Goal: Check status: Check status

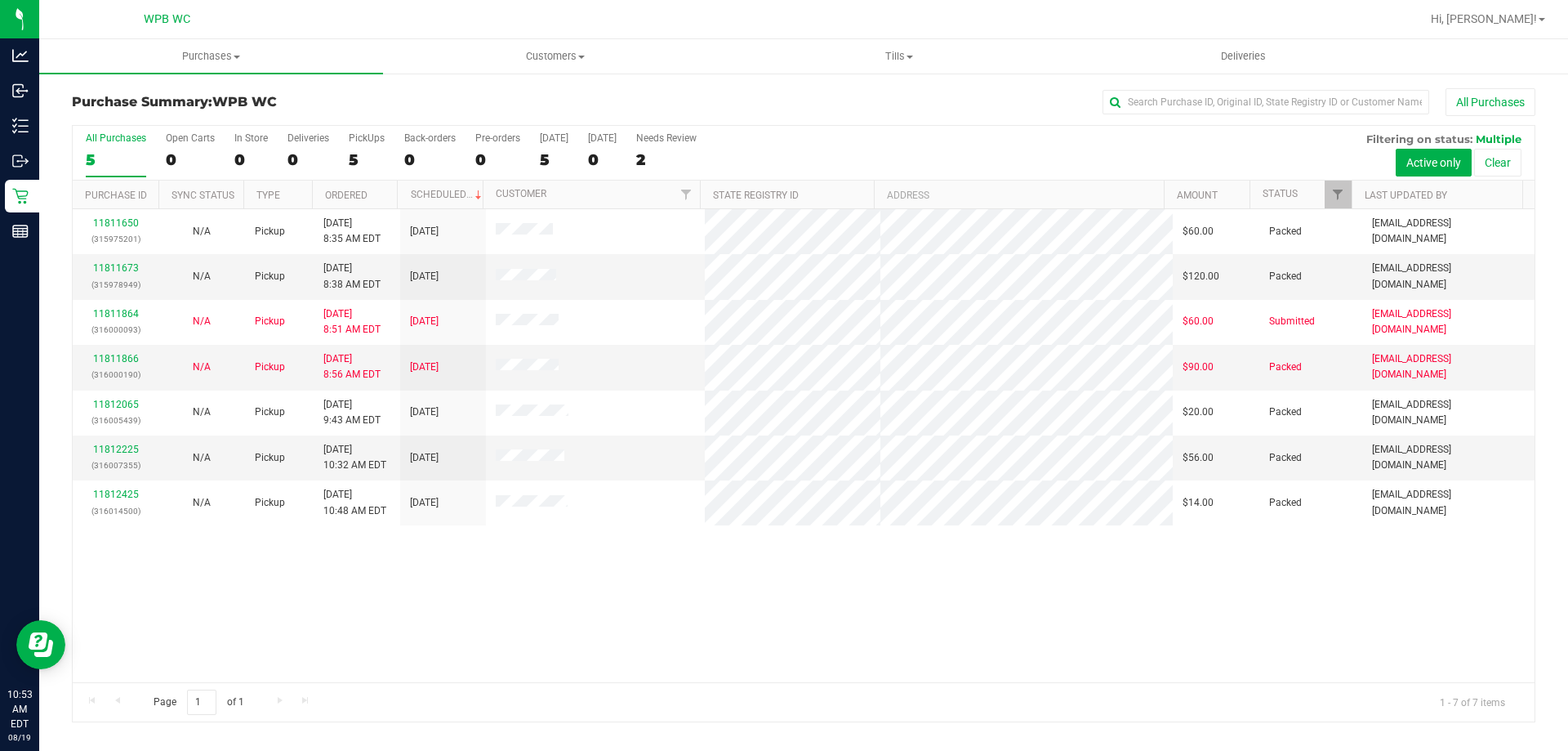
click at [120, 608] on div "11811650 (315975201) N/A Pickup [DATE] 8:35 AM EDT 8/19/2025 $60.00 Packed [EMA…" at bounding box center [803, 446] width 1461 height 473
click at [88, 600] on div "11811650 (315975201) N/A Pickup [DATE] 8:35 AM EDT 8/19/2025 $60.00 Packed [EMA…" at bounding box center [803, 446] width 1461 height 473
click at [1371, 541] on div "11811650 (315975201) N/A Pickup [DATE] 8:35 AM EDT 8/19/2025 $60.00 Packed [EMA…" at bounding box center [803, 446] width 1461 height 473
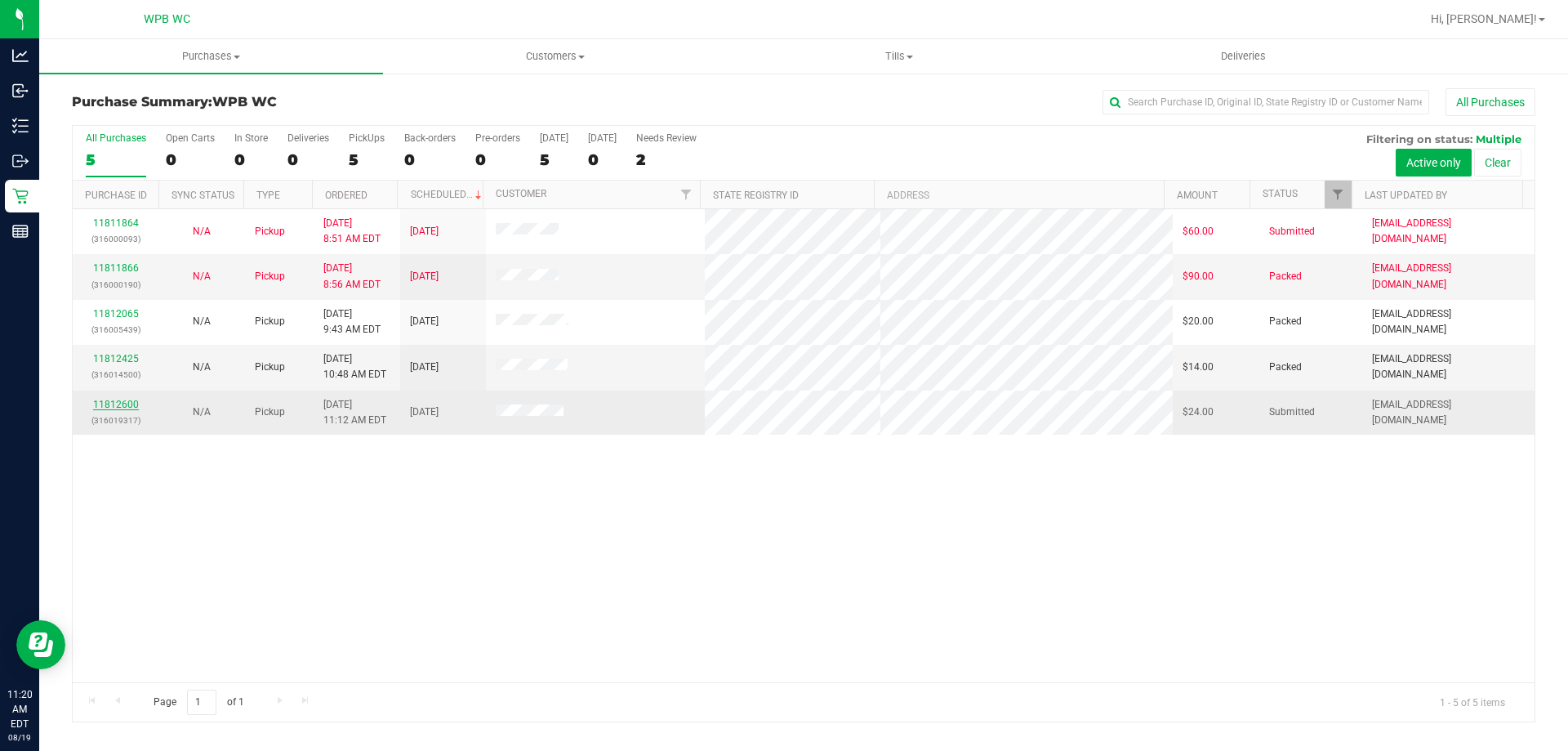
click at [130, 403] on link "11812600" at bounding box center [116, 403] width 46 height 11
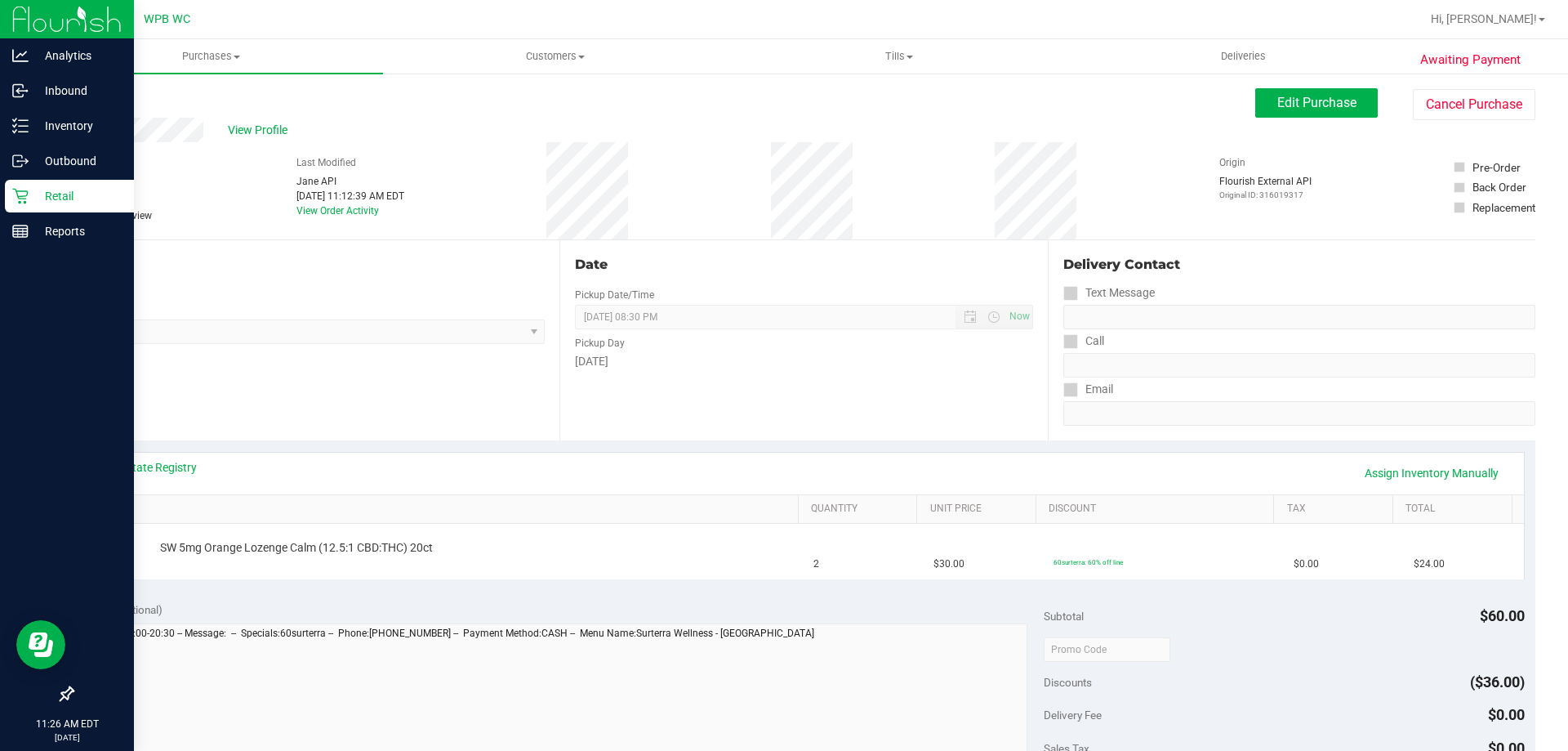
click at [34, 187] on p "Retail" at bounding box center [78, 196] width 98 height 19
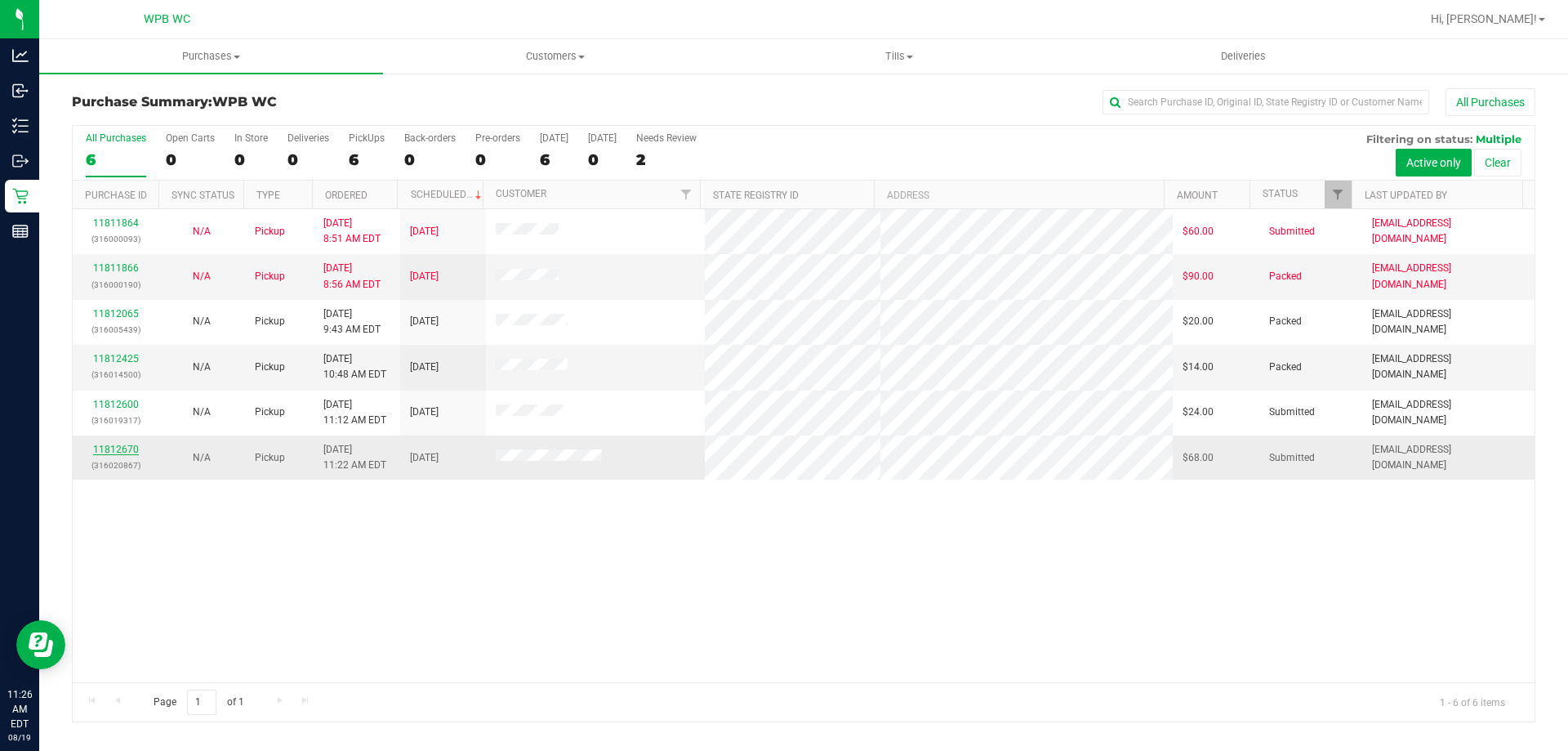
click at [119, 452] on link "11812670" at bounding box center [116, 448] width 46 height 11
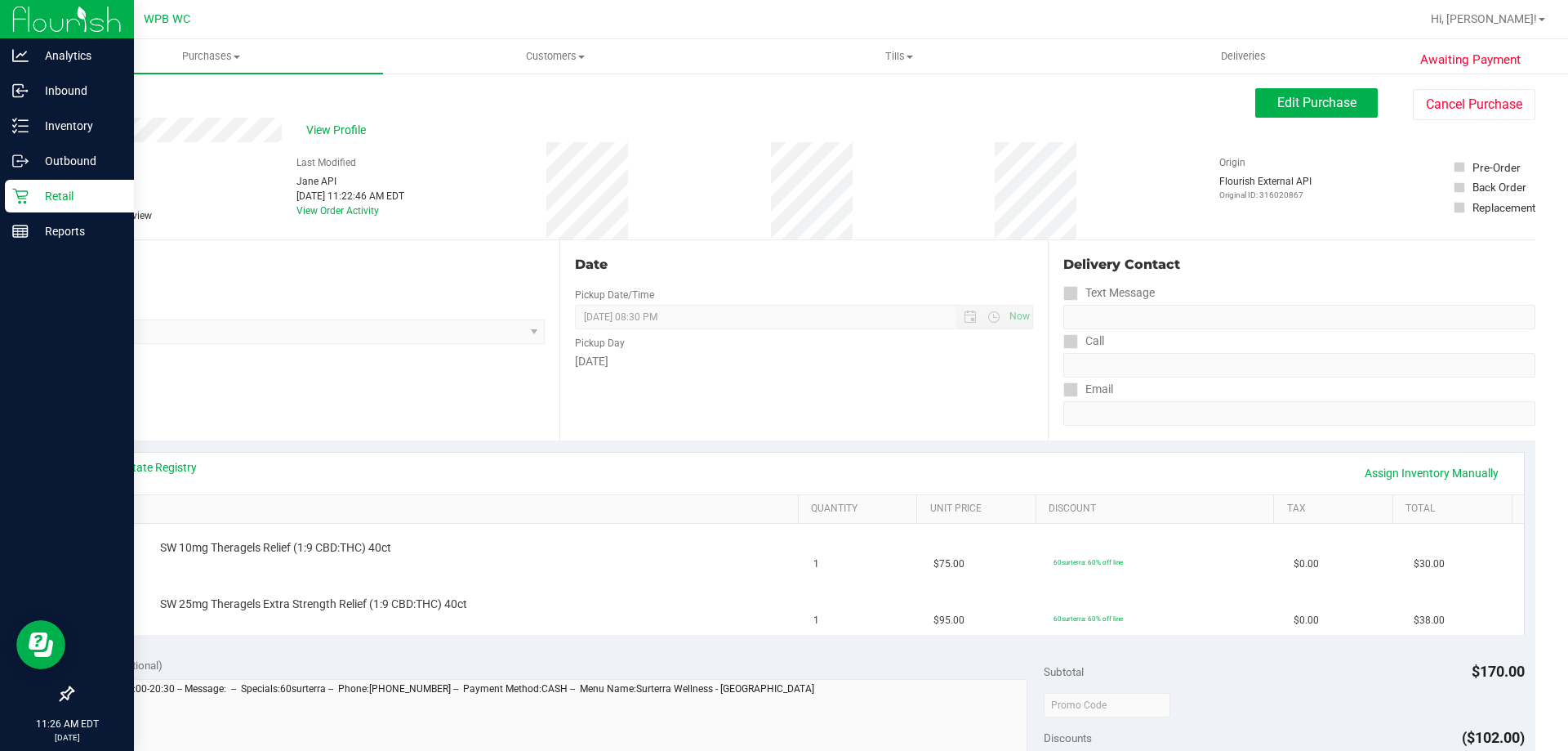
click at [30, 192] on p "Retail" at bounding box center [78, 196] width 98 height 19
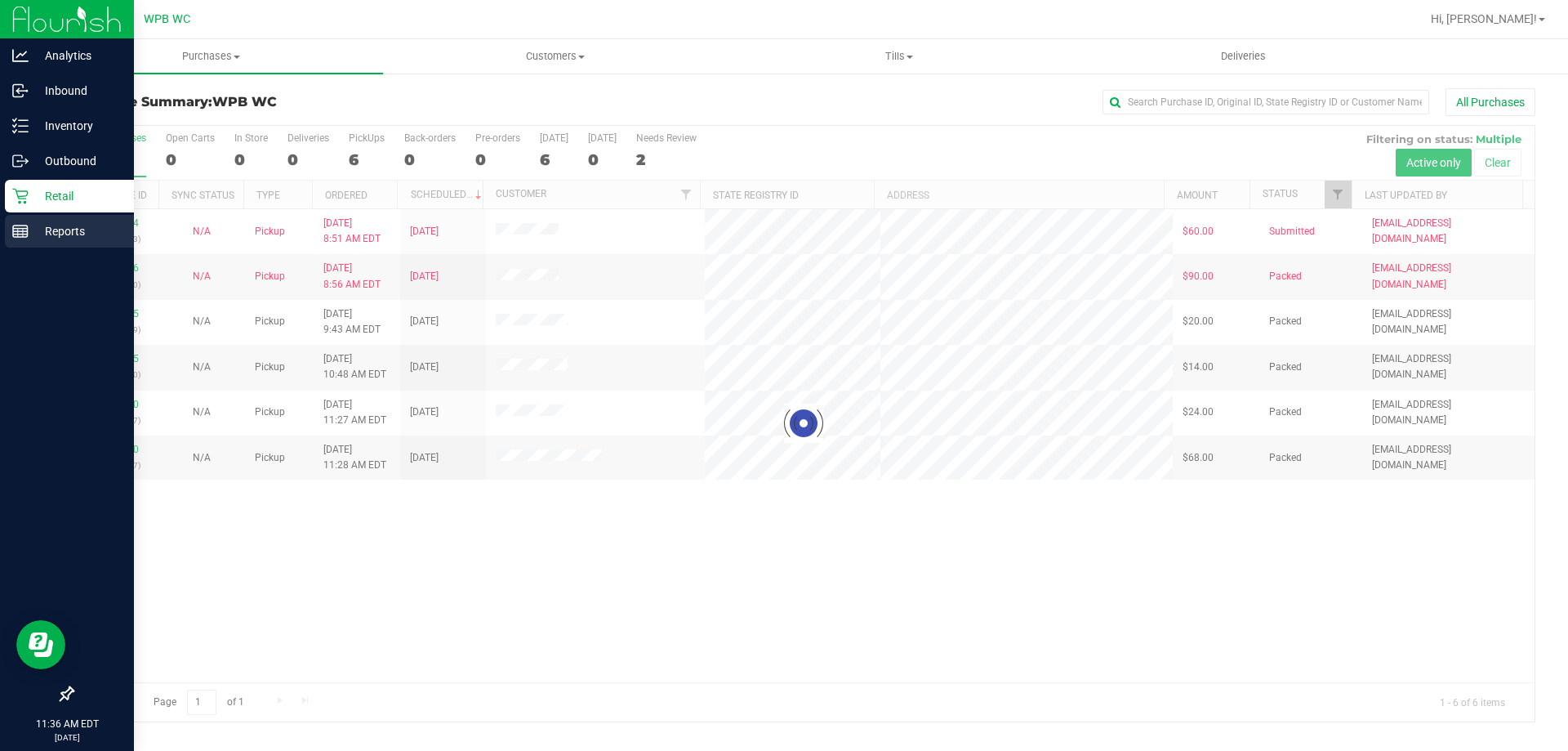
click at [50, 234] on p "Reports" at bounding box center [78, 231] width 98 height 19
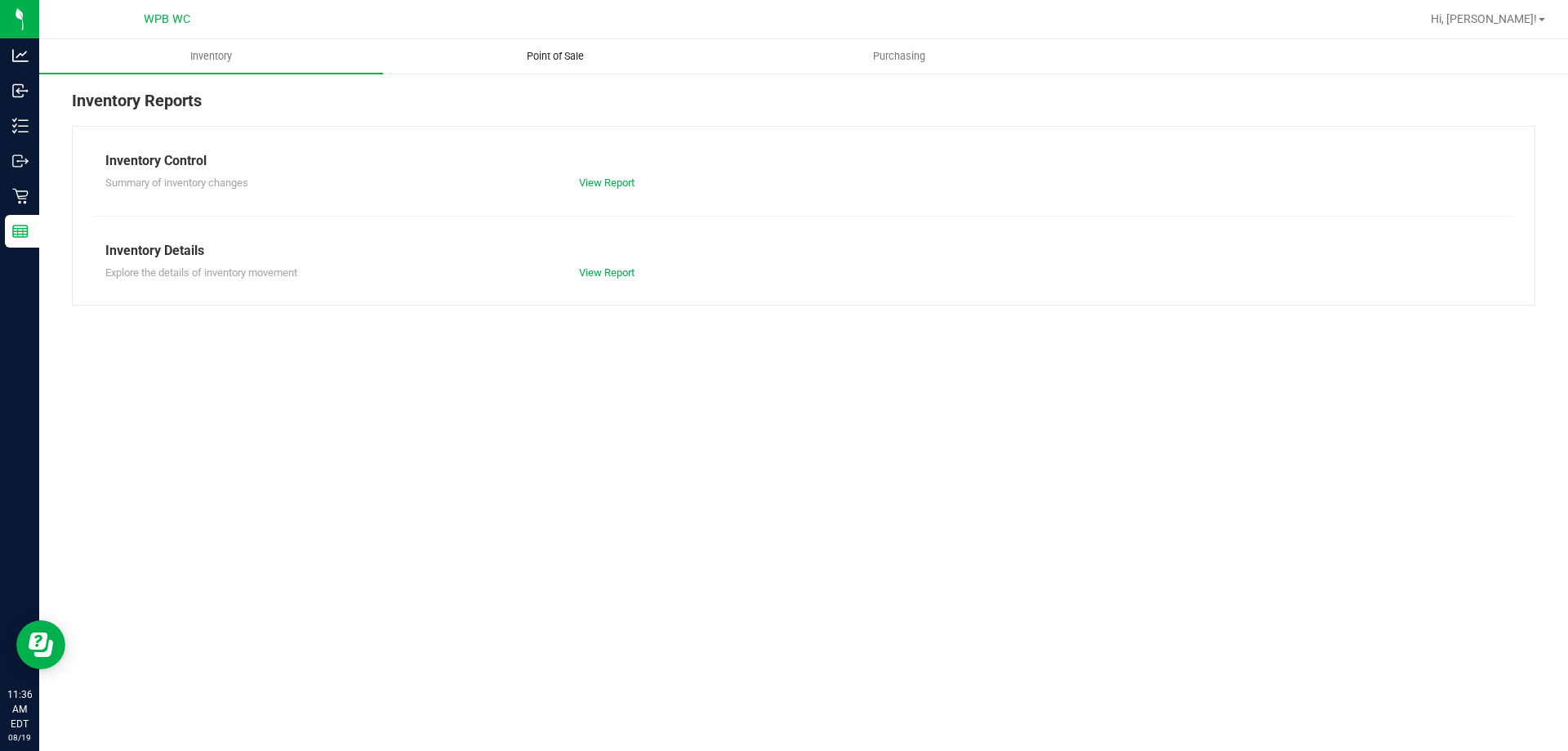
click at [586, 55] on span "Point of Sale" at bounding box center [556, 56] width 102 height 14
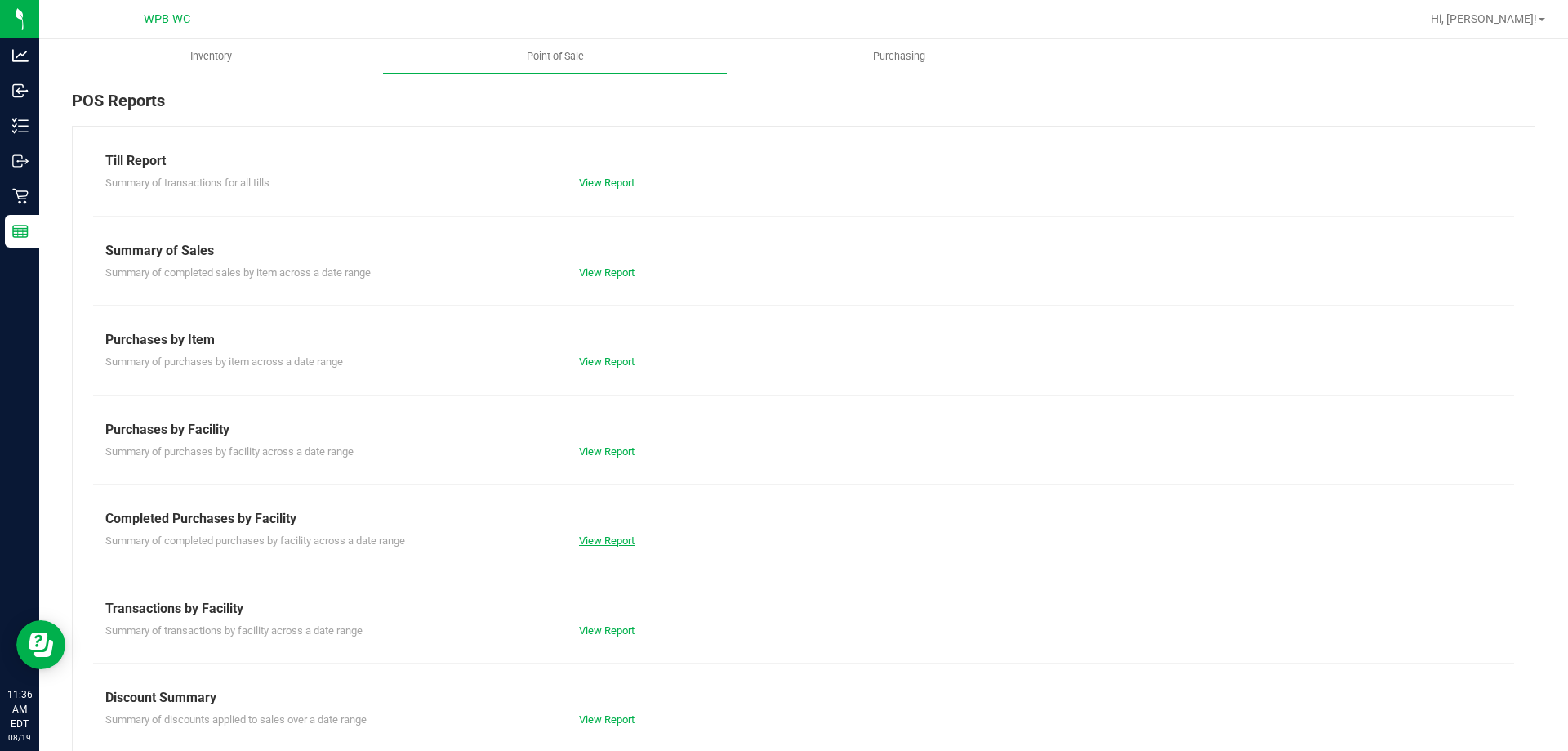
click at [606, 535] on link "View Report" at bounding box center [607, 540] width 56 height 12
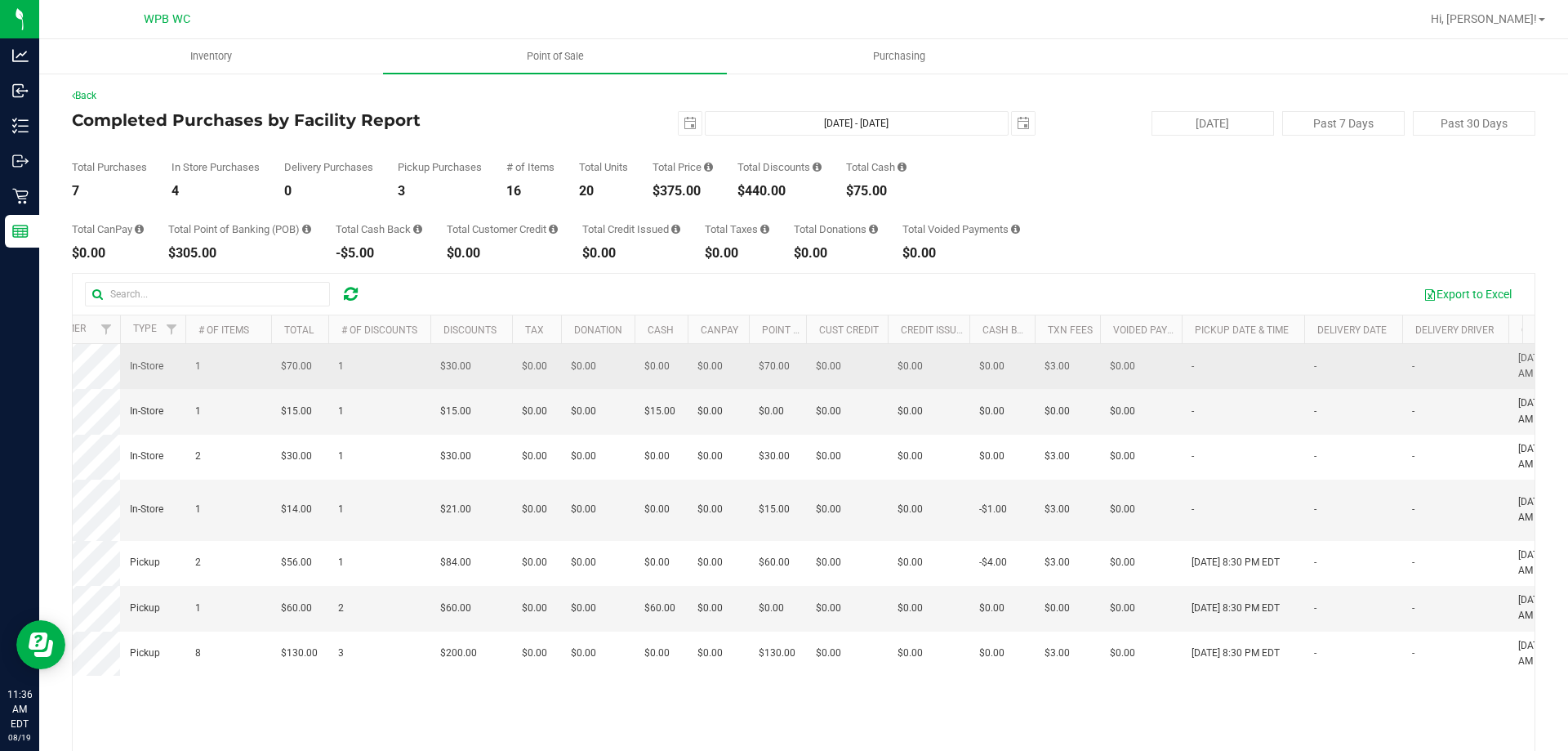
scroll to position [0, 898]
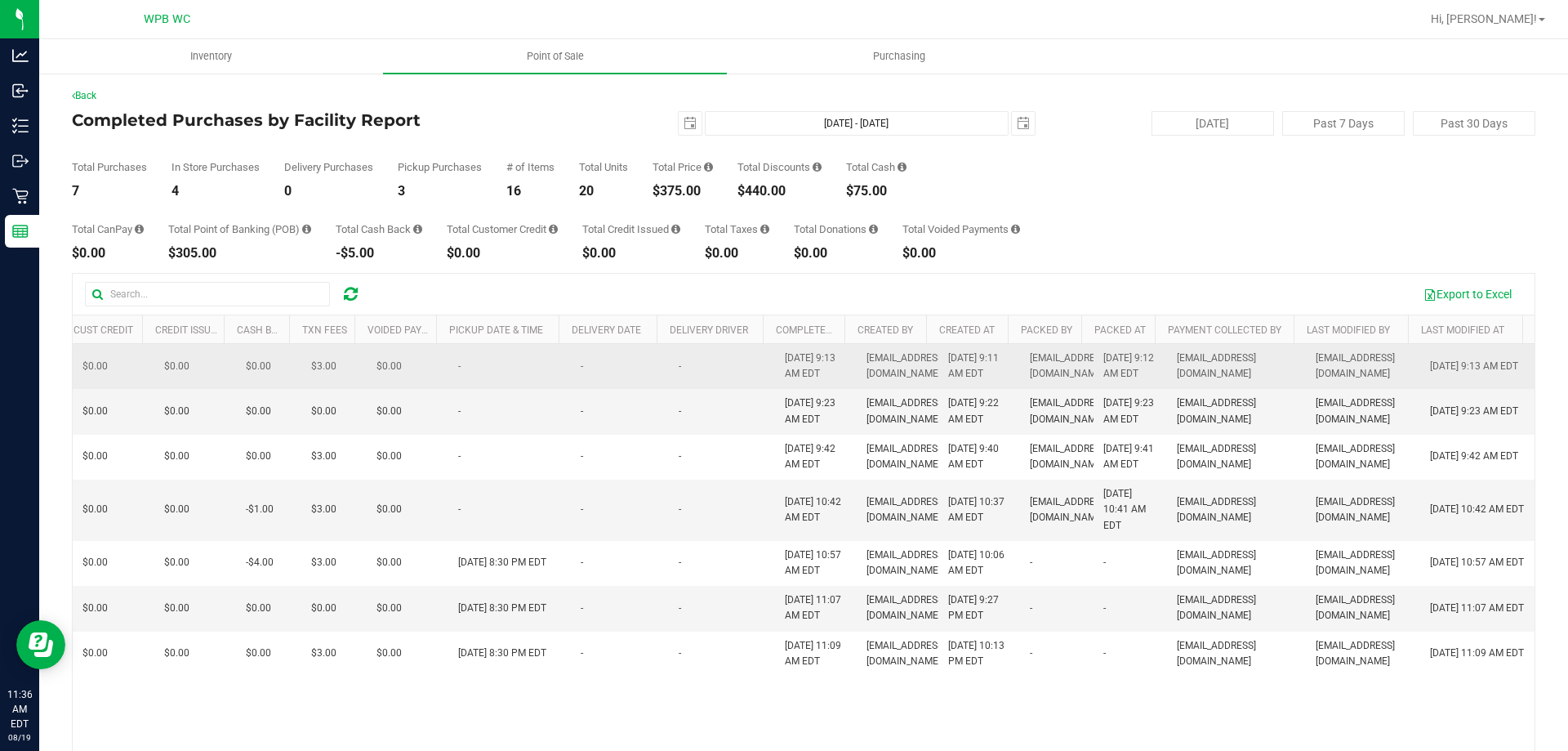
drag, startPoint x: 602, startPoint y: 384, endPoint x: 861, endPoint y: 397, distance: 259.3
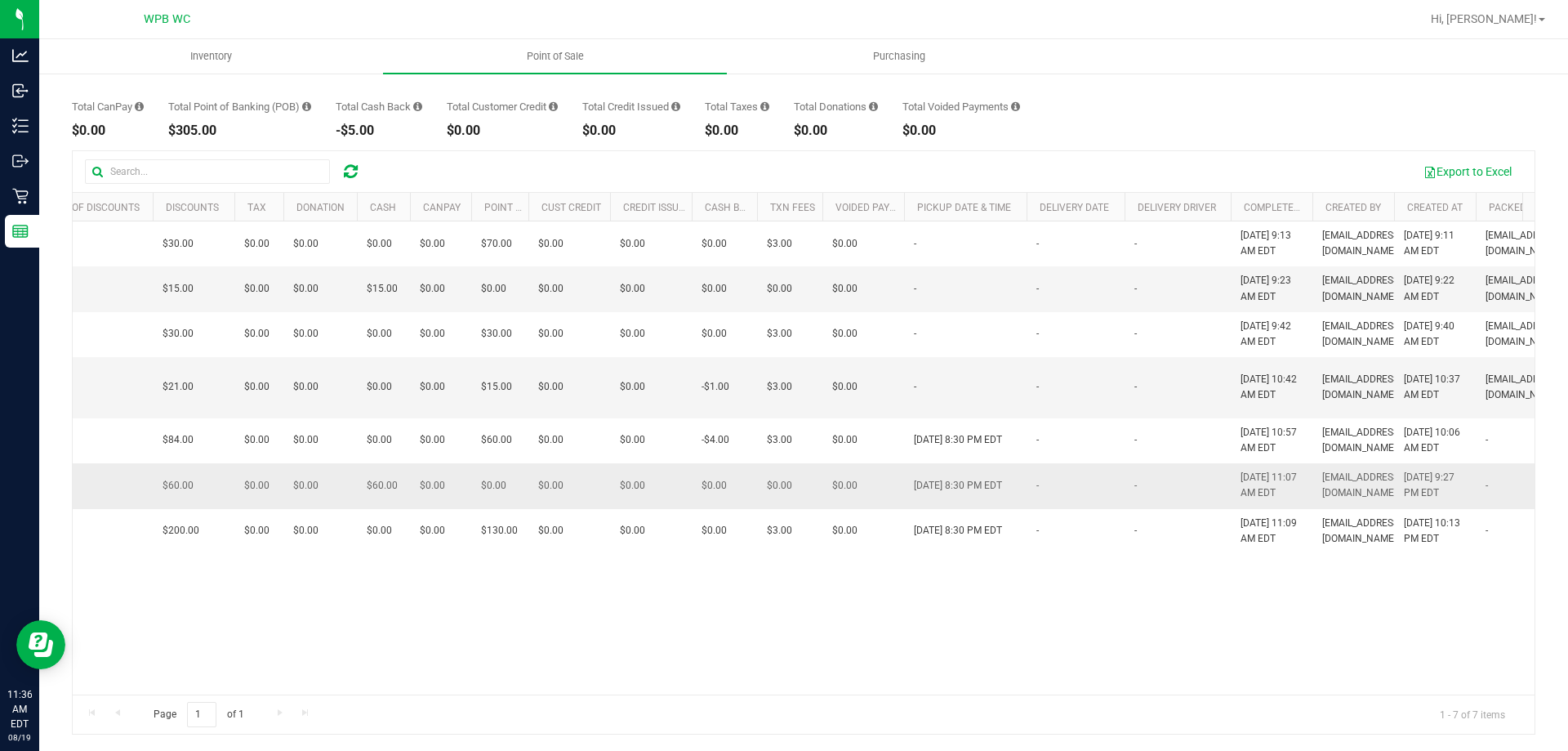
scroll to position [0, 0]
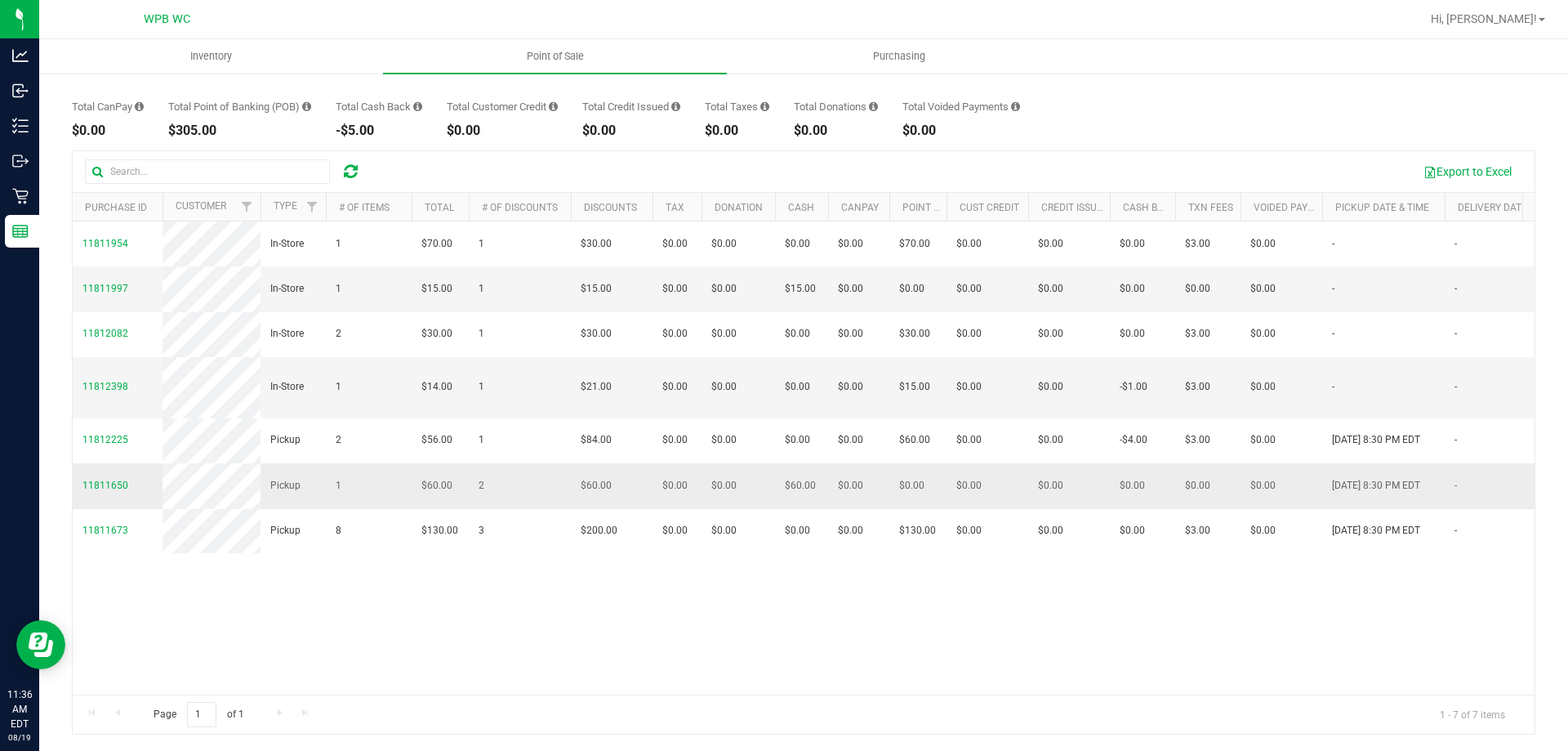
drag, startPoint x: 855, startPoint y: 543, endPoint x: 695, endPoint y: 547, distance: 160.0
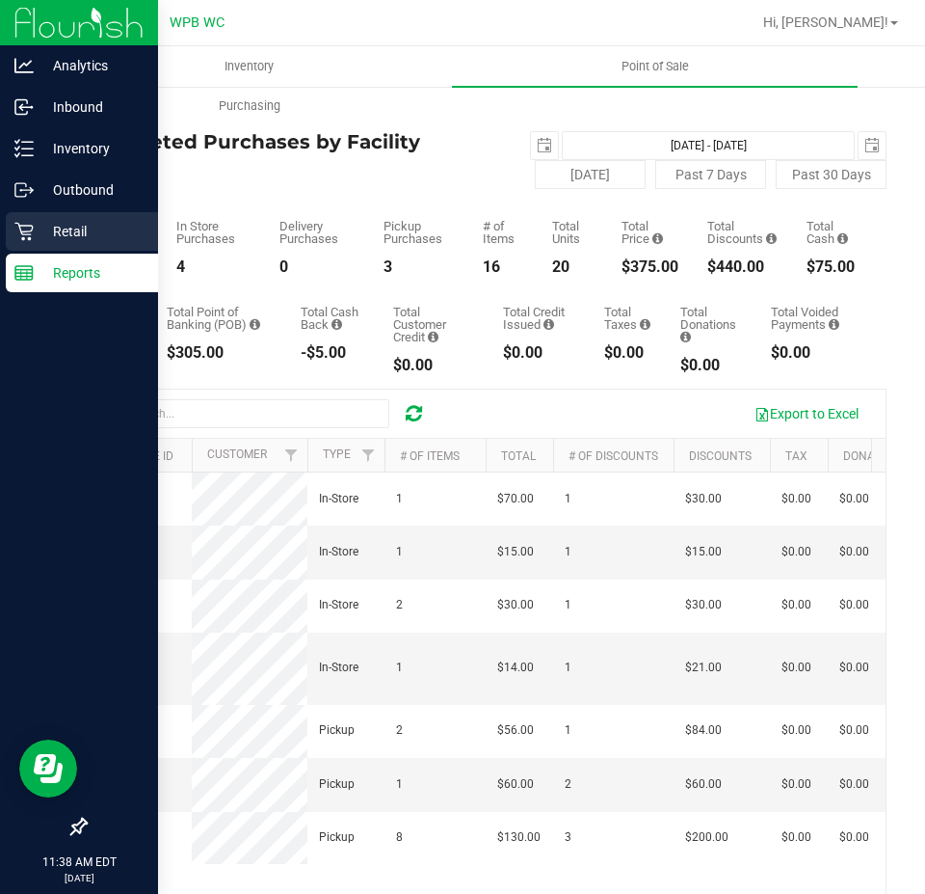
click at [46, 241] on p "Retail" at bounding box center [92, 231] width 116 height 23
